Goal: Task Accomplishment & Management: Manage account settings

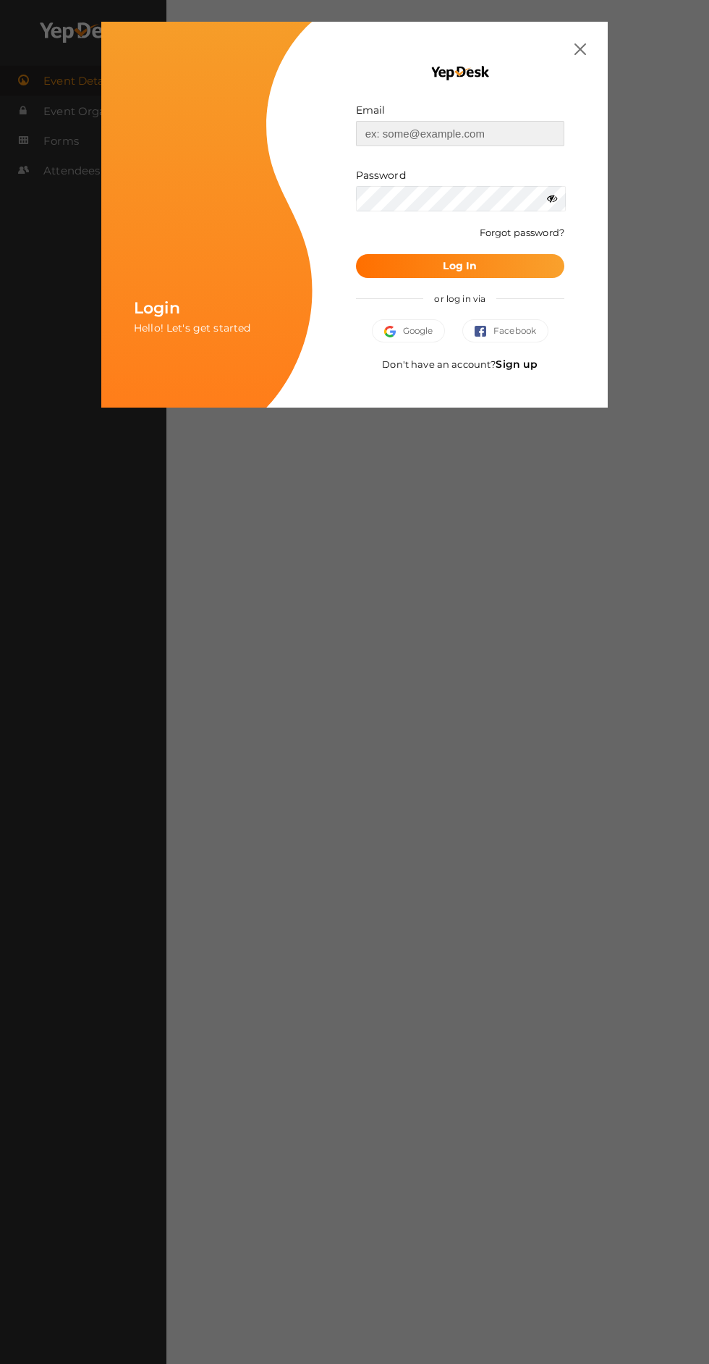
click at [405, 133] on input "text" at bounding box center [460, 133] width 208 height 25
type input "[EMAIL_ADDRESS][PERSON_NAME][DOMAIN_NAME]"
click at [356, 254] on button "Log In" at bounding box center [460, 266] width 208 height 24
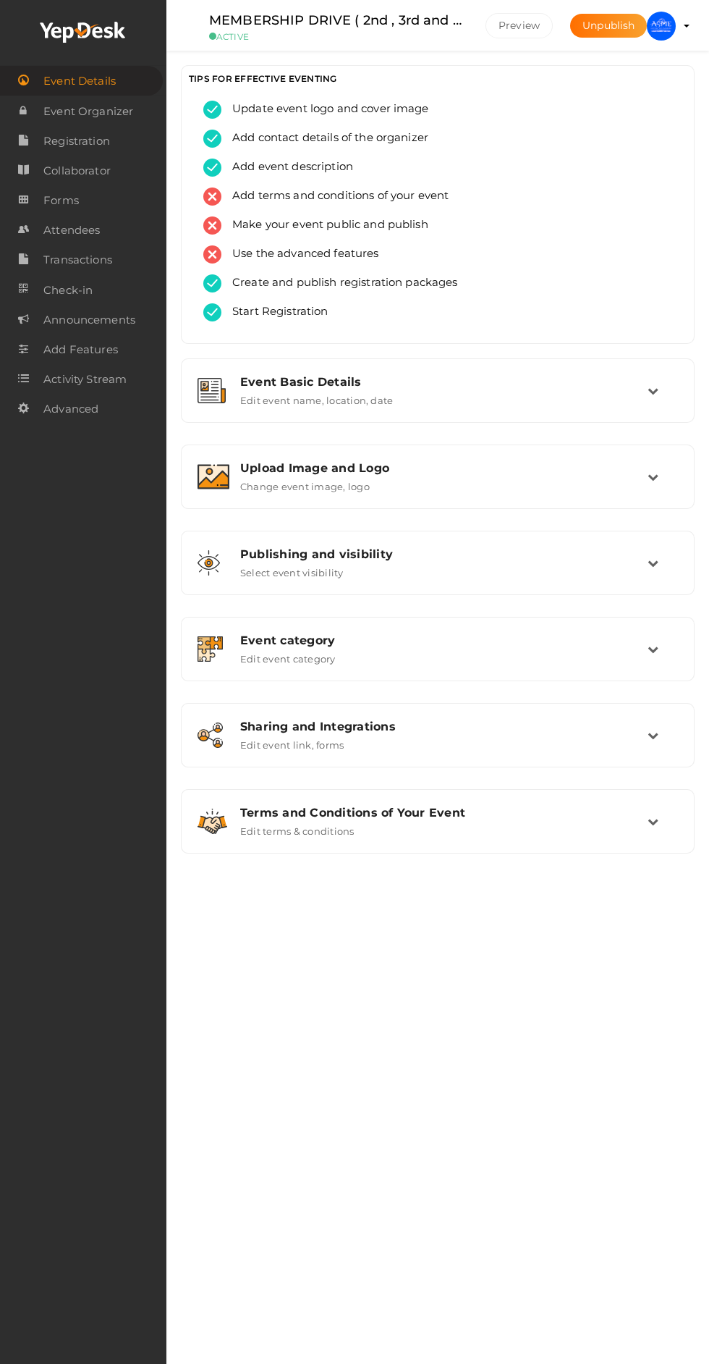
click at [43, 230] on span "Attendees" at bounding box center [71, 230] width 56 height 29
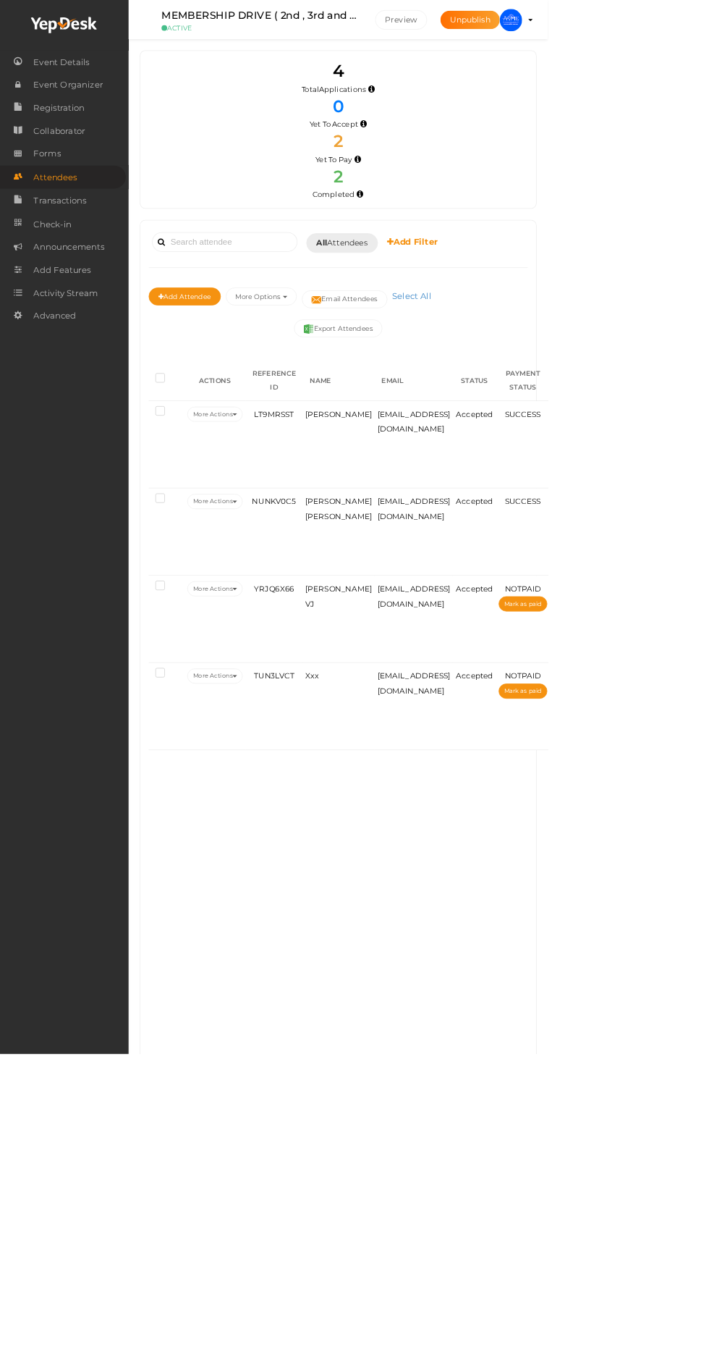
click at [676, 21] on img at bounding box center [661, 26] width 29 height 29
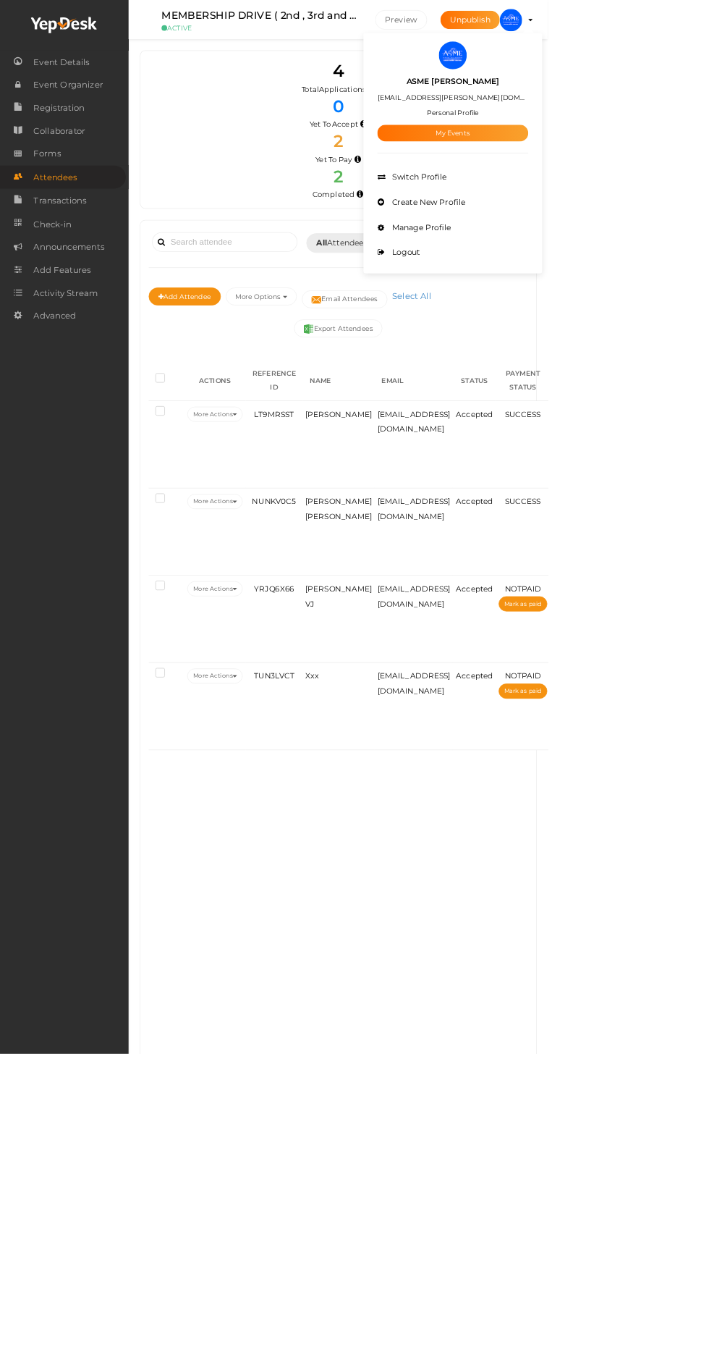
click at [684, 173] on link "My Events" at bounding box center [586, 172] width 195 height 22
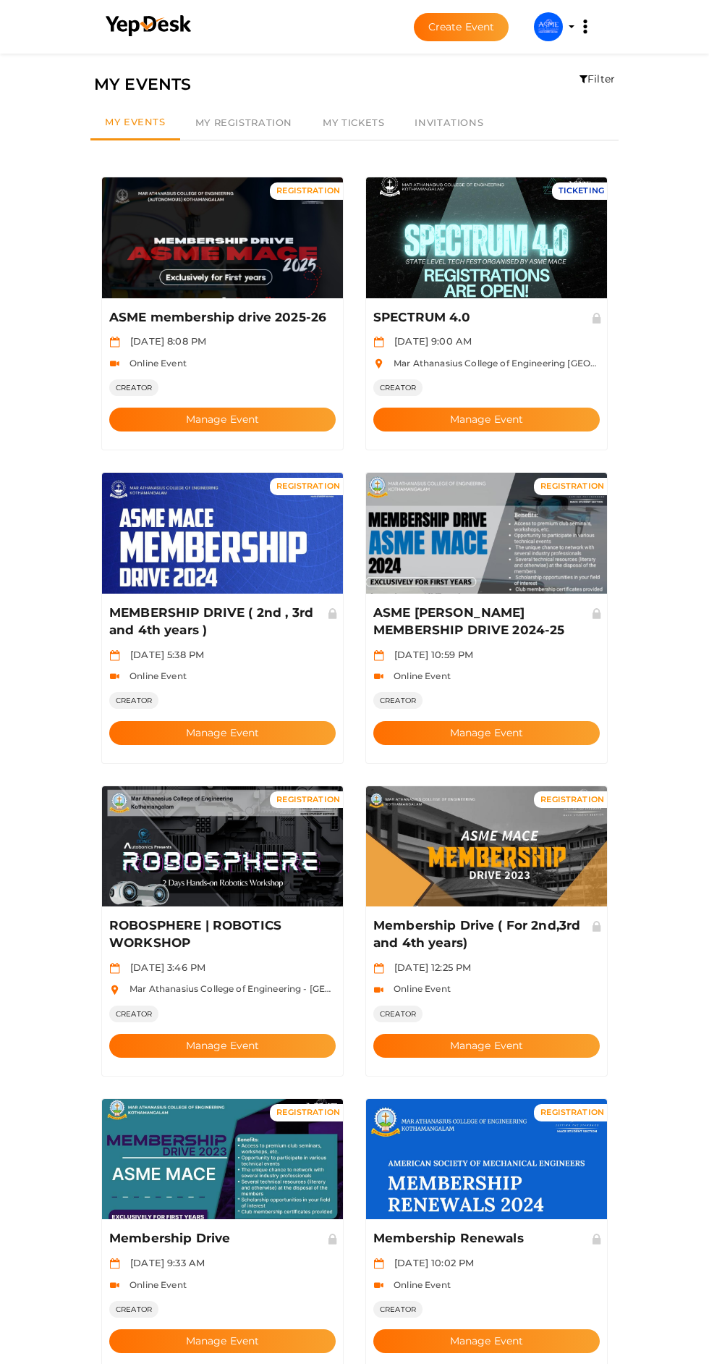
click at [244, 309] on p "ASME membership drive 2025-26" at bounding box center [220, 317] width 222 height 17
click at [277, 408] on button "Manage Event" at bounding box center [222, 420] width 227 height 24
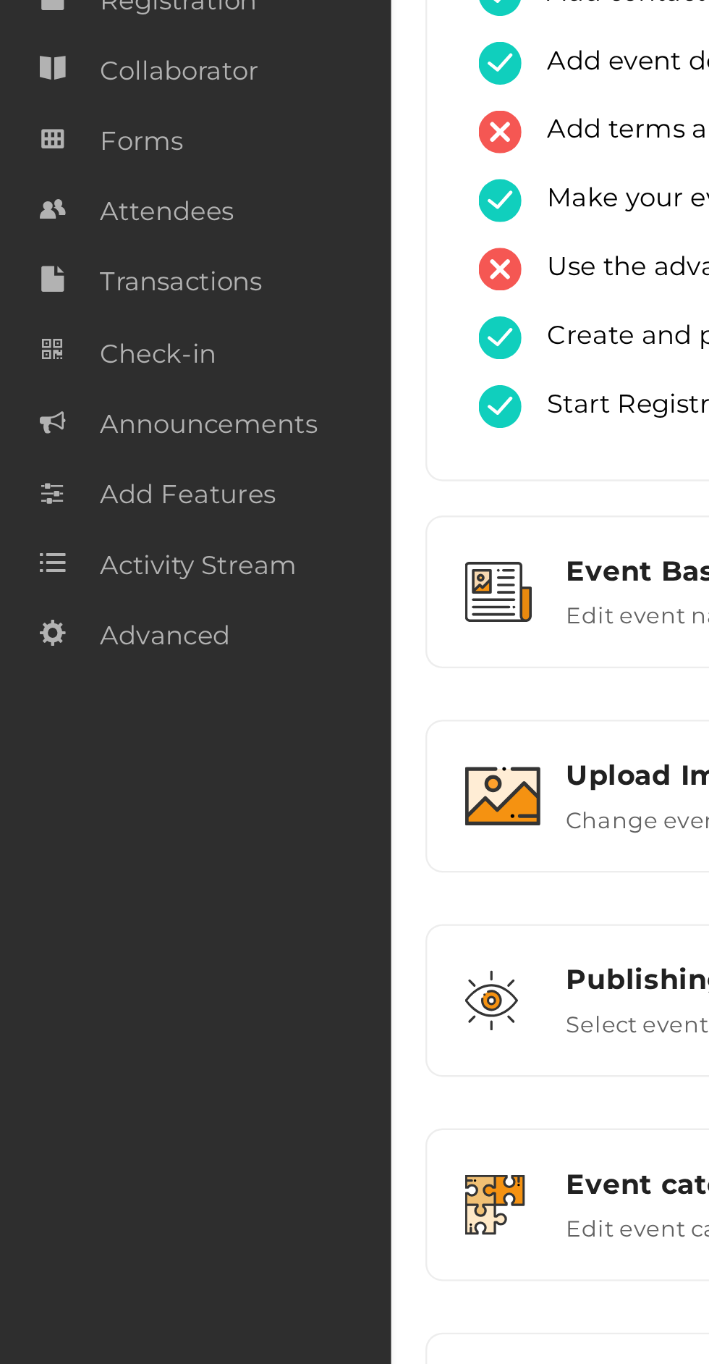
click at [57, 234] on span "Attendees" at bounding box center [71, 230] width 56 height 29
